Goal: Information Seeking & Learning: Learn about a topic

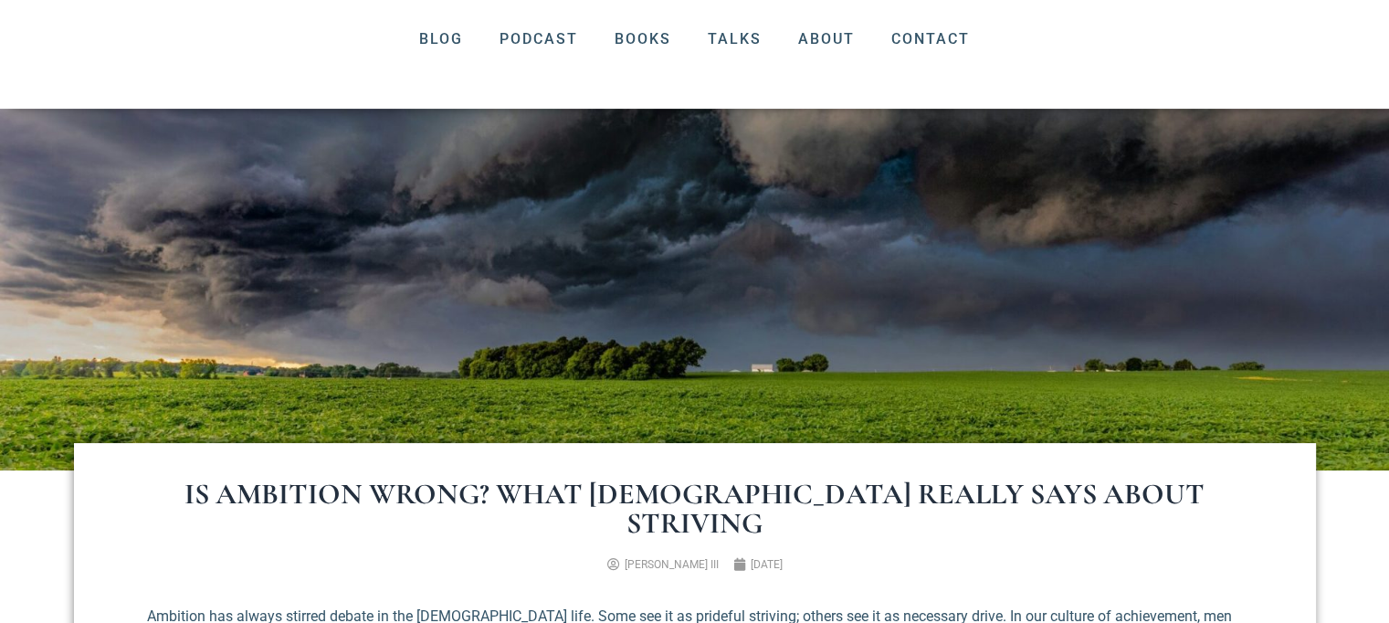
scroll to position [728, 0]
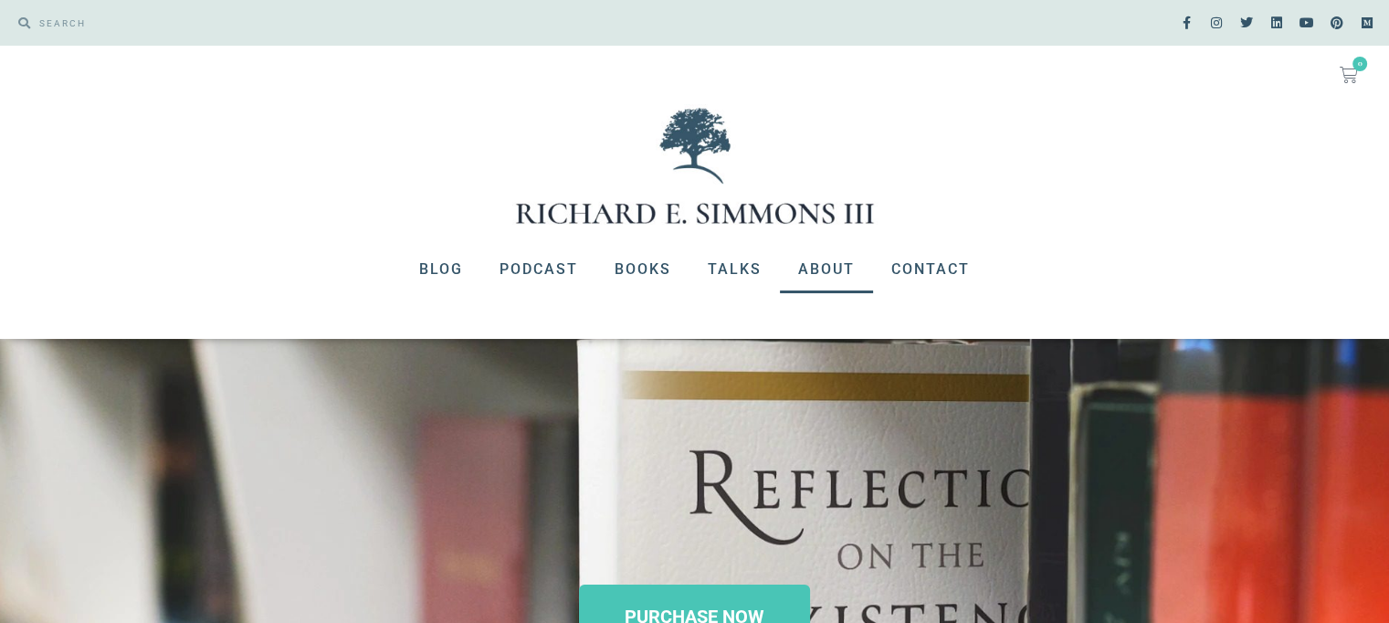
click at [822, 271] on link "About" at bounding box center [826, 269] width 93 height 47
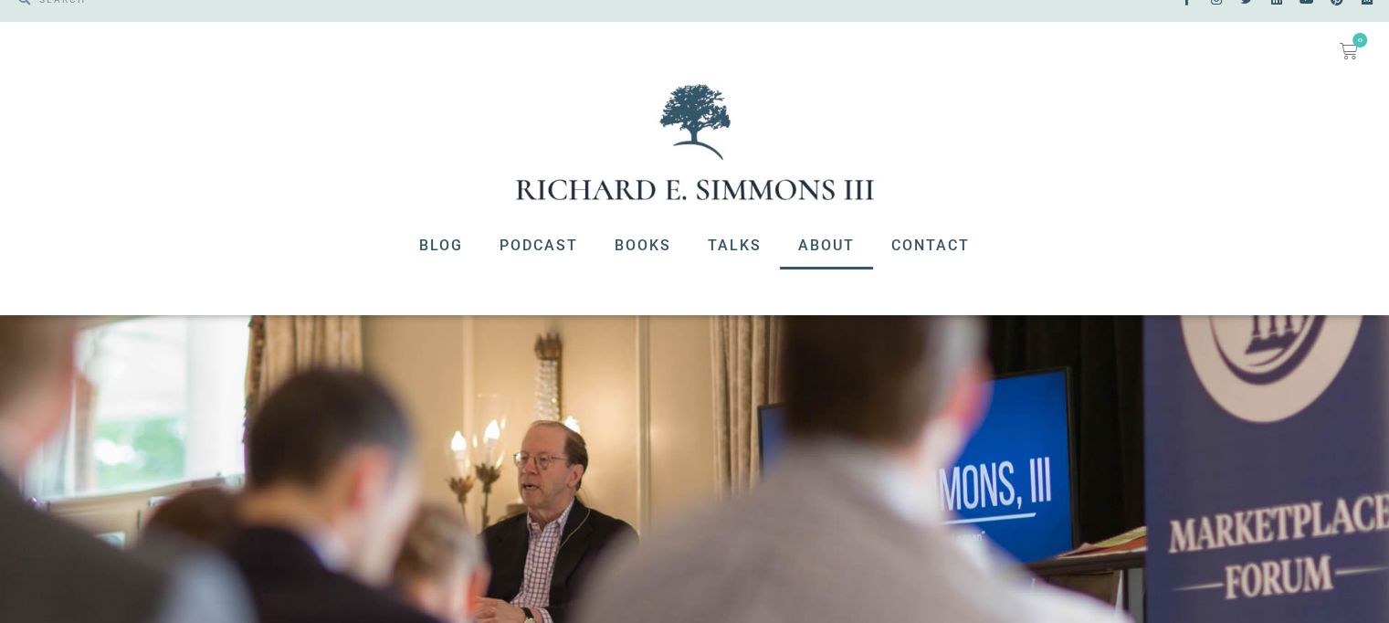
scroll to position [17, 0]
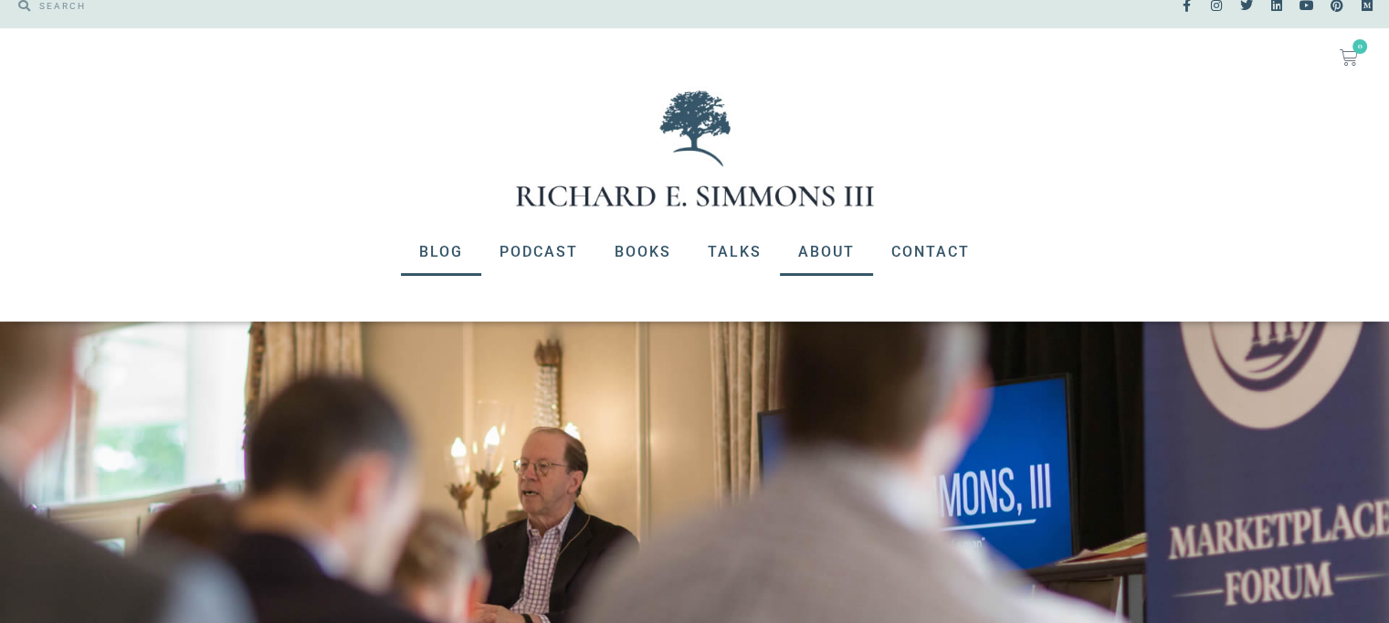
click at [452, 249] on link "Blog" at bounding box center [441, 251] width 80 height 47
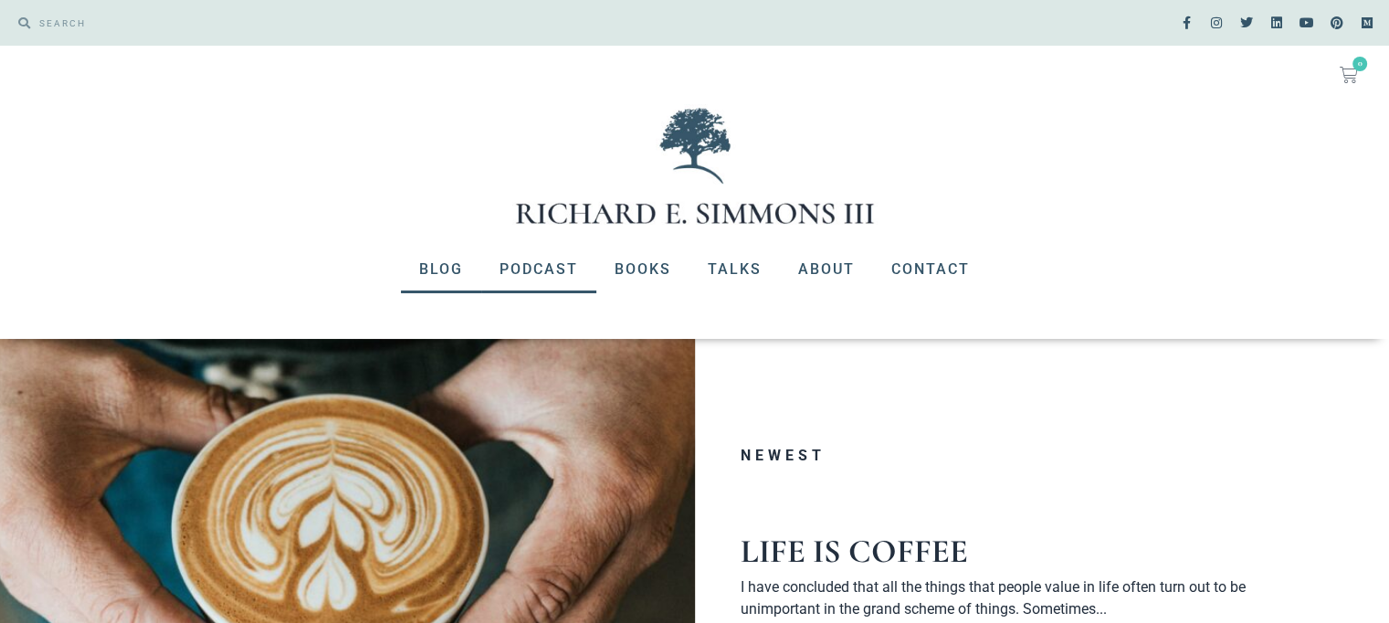
click at [555, 262] on link "Podcast" at bounding box center [538, 269] width 115 height 47
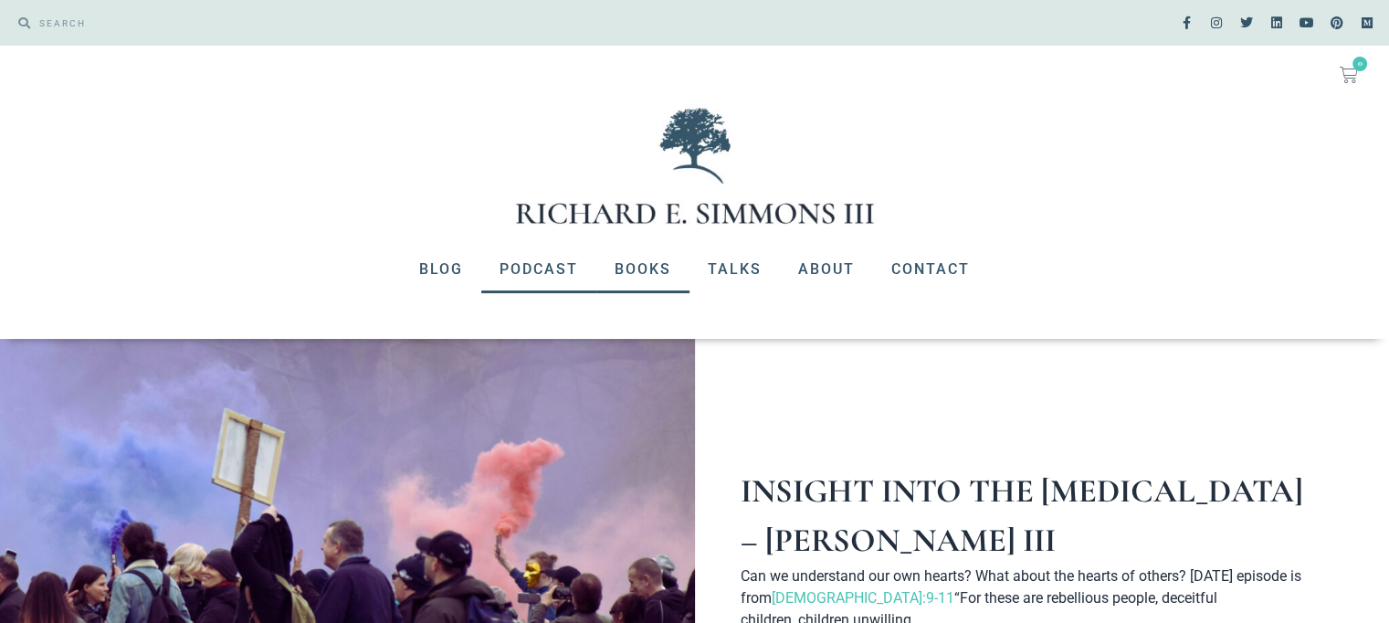
click at [632, 270] on link "Books" at bounding box center [642, 269] width 93 height 47
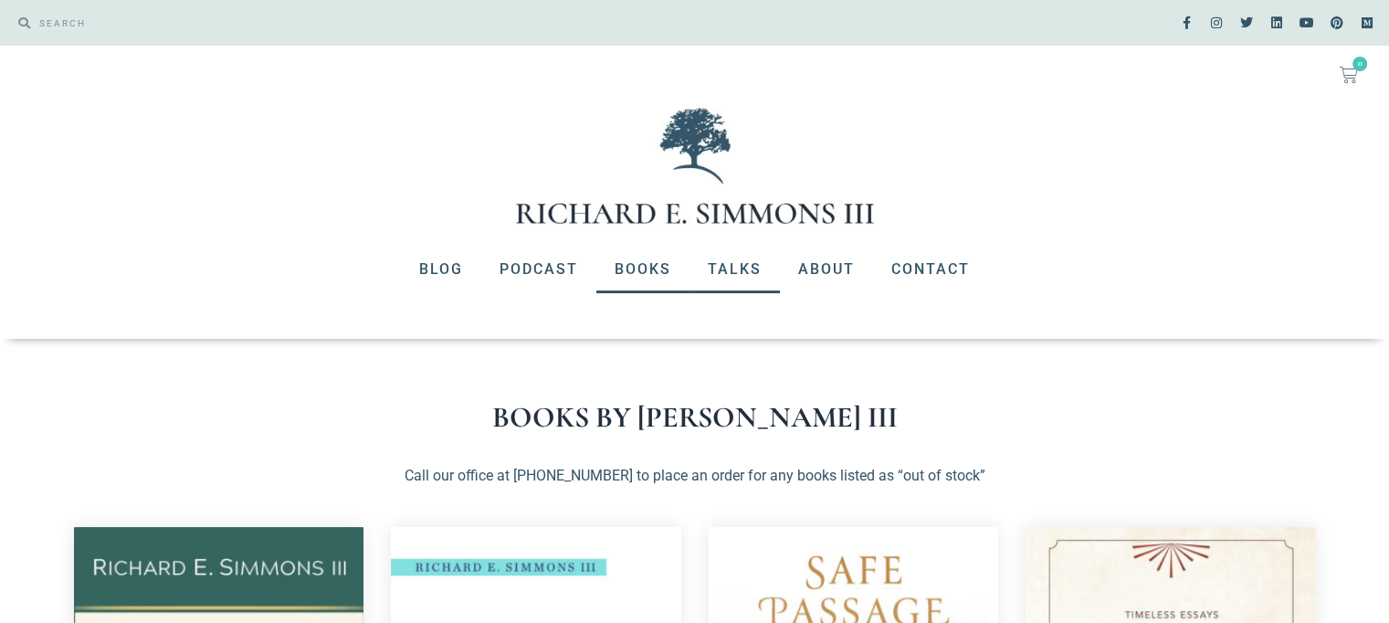
click at [734, 271] on link "Talks" at bounding box center [735, 269] width 90 height 47
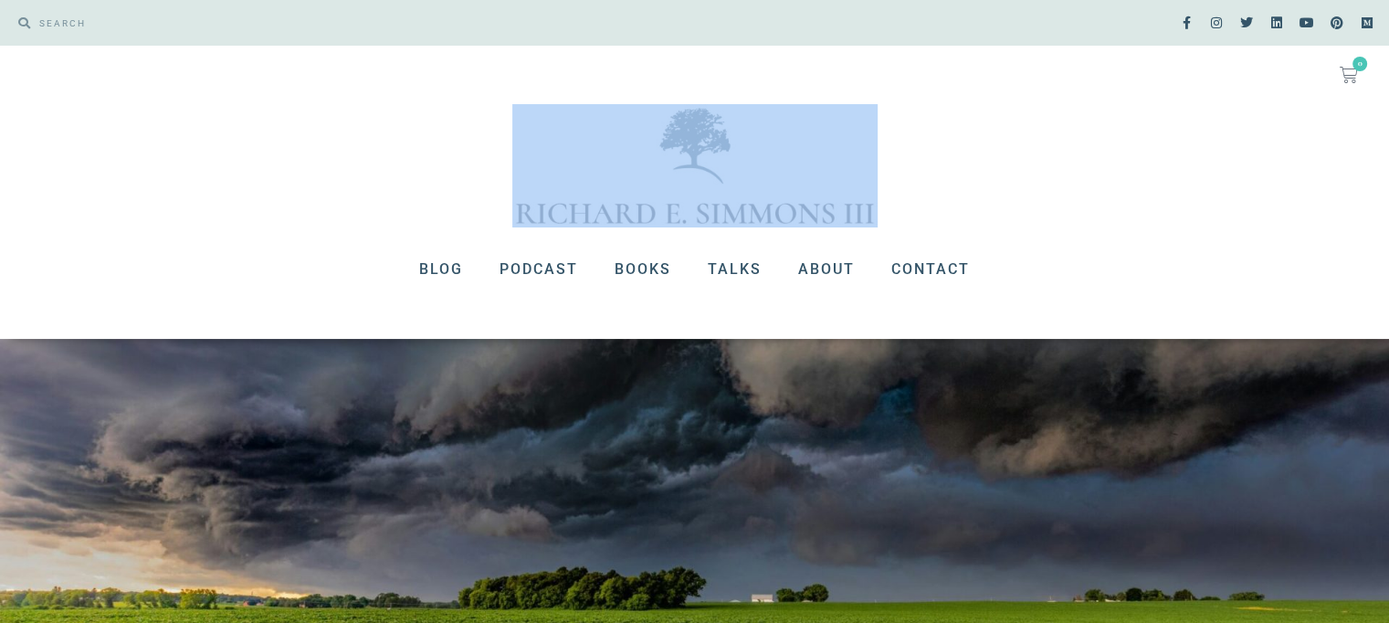
drag, startPoint x: 1386, startPoint y: 48, endPoint x: 1402, endPoint y: 129, distance: 82.0
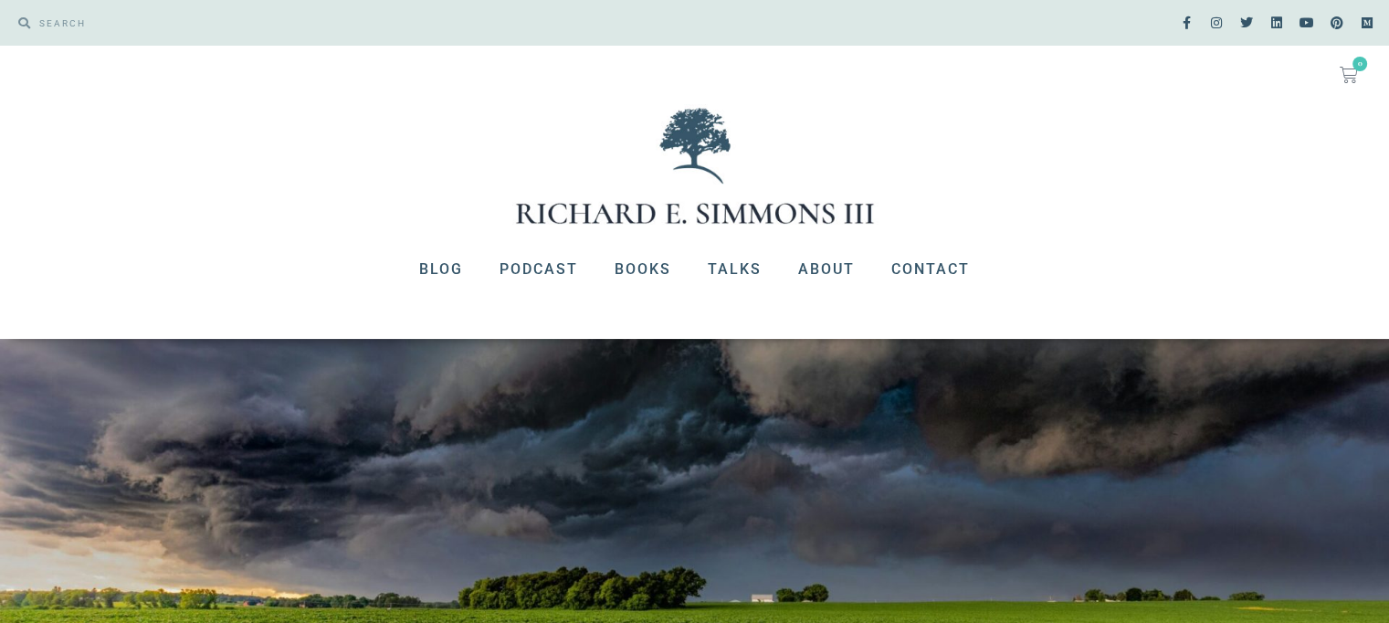
click at [1259, 246] on nav "Blog Podcast Books Talks About Contact" at bounding box center [694, 269] width 1389 height 47
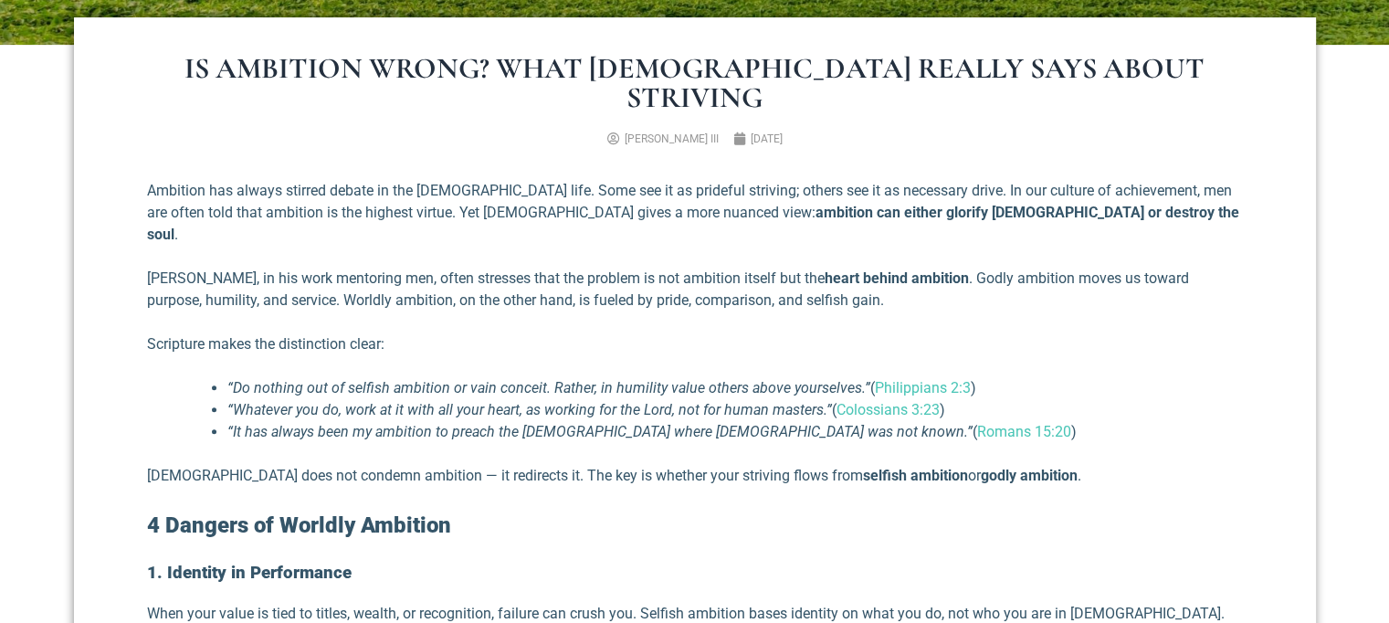
scroll to position [654, 0]
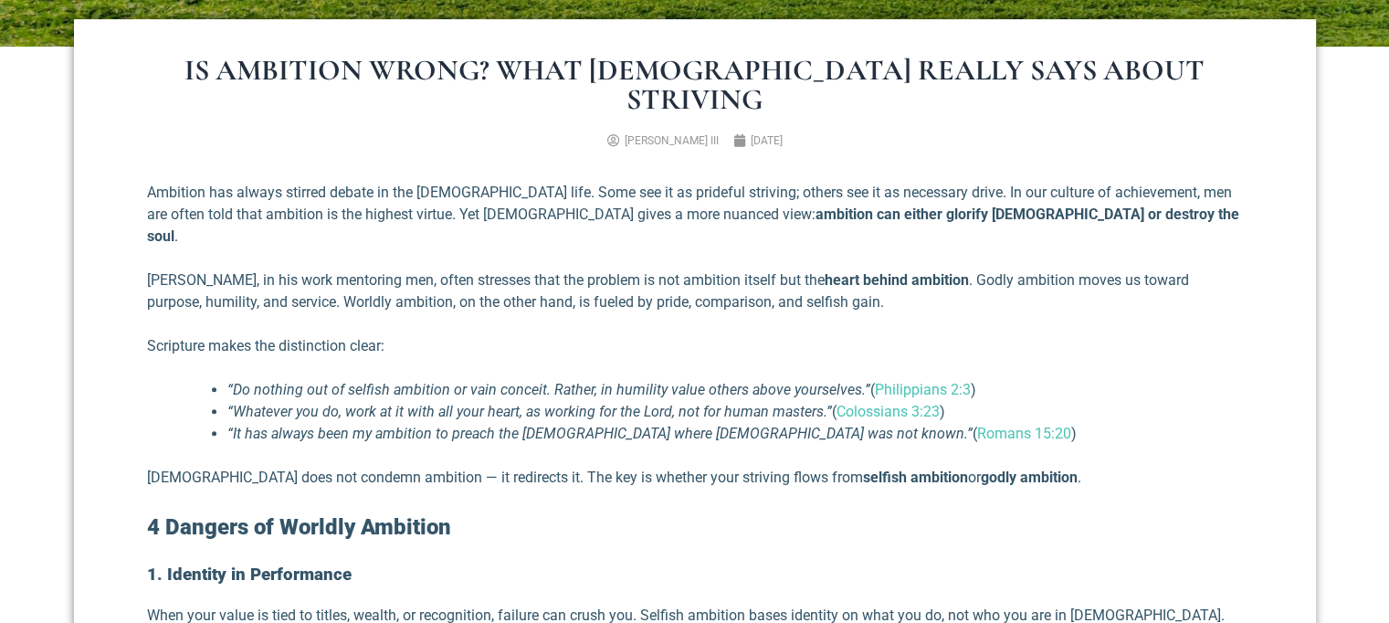
click at [1217, 401] on li "“Whatever you do, work at it with all your heart, as working for the Lord, not …" at bounding box center [735, 412] width 1016 height 22
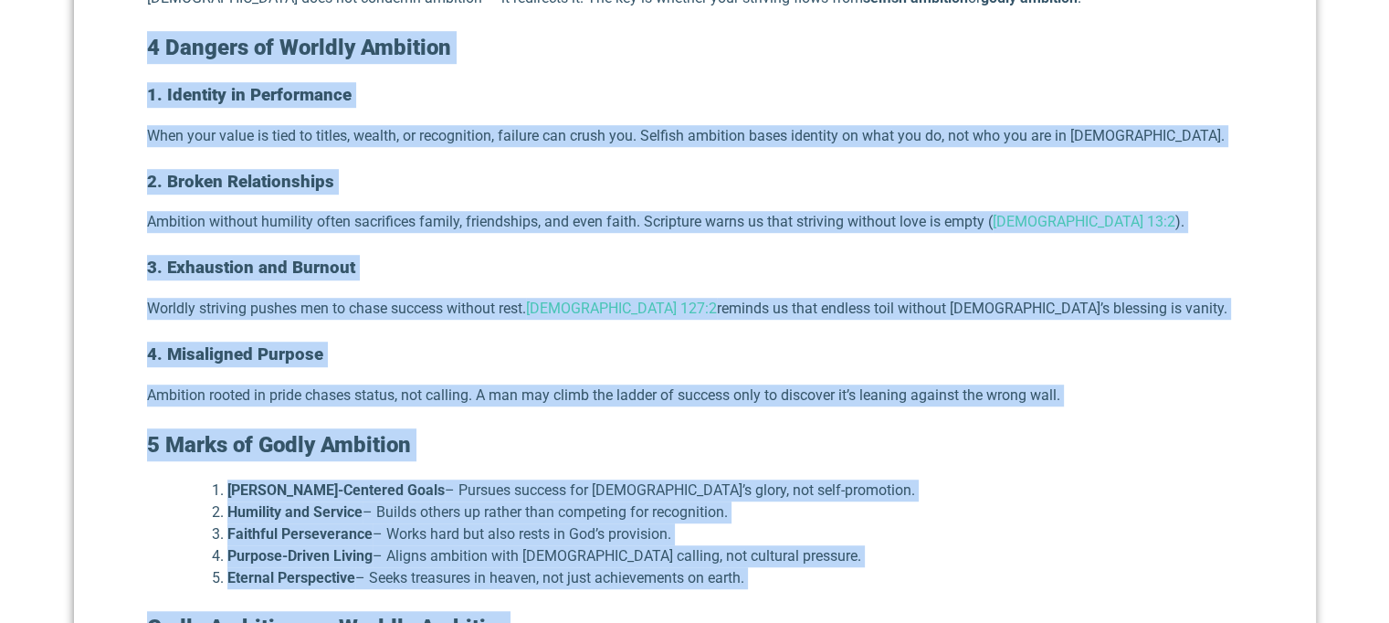
scroll to position [1147, 0]
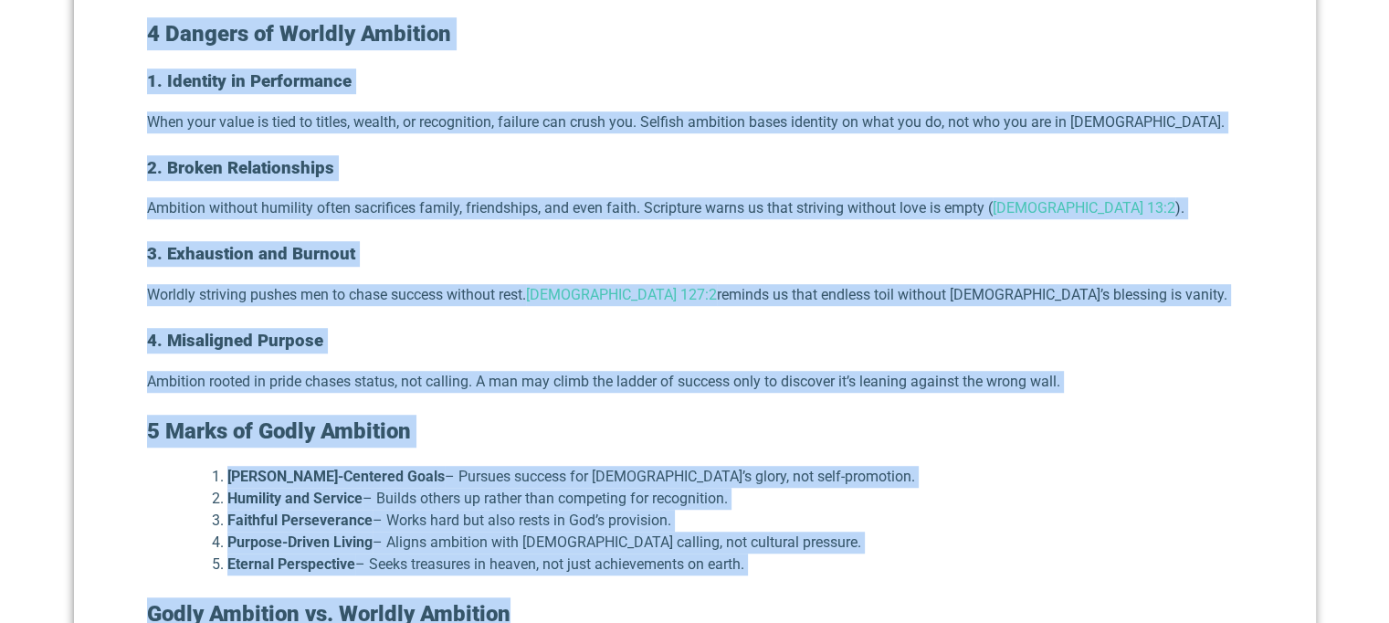
drag, startPoint x: 143, startPoint y: 103, endPoint x: 954, endPoint y: 513, distance: 908.9
copy div "5 Loremip do Sitamet Consecte 1. Adipisci el Seddoeiusmo Temp inci utlab et dol…"
